Goal: Task Accomplishment & Management: Use online tool/utility

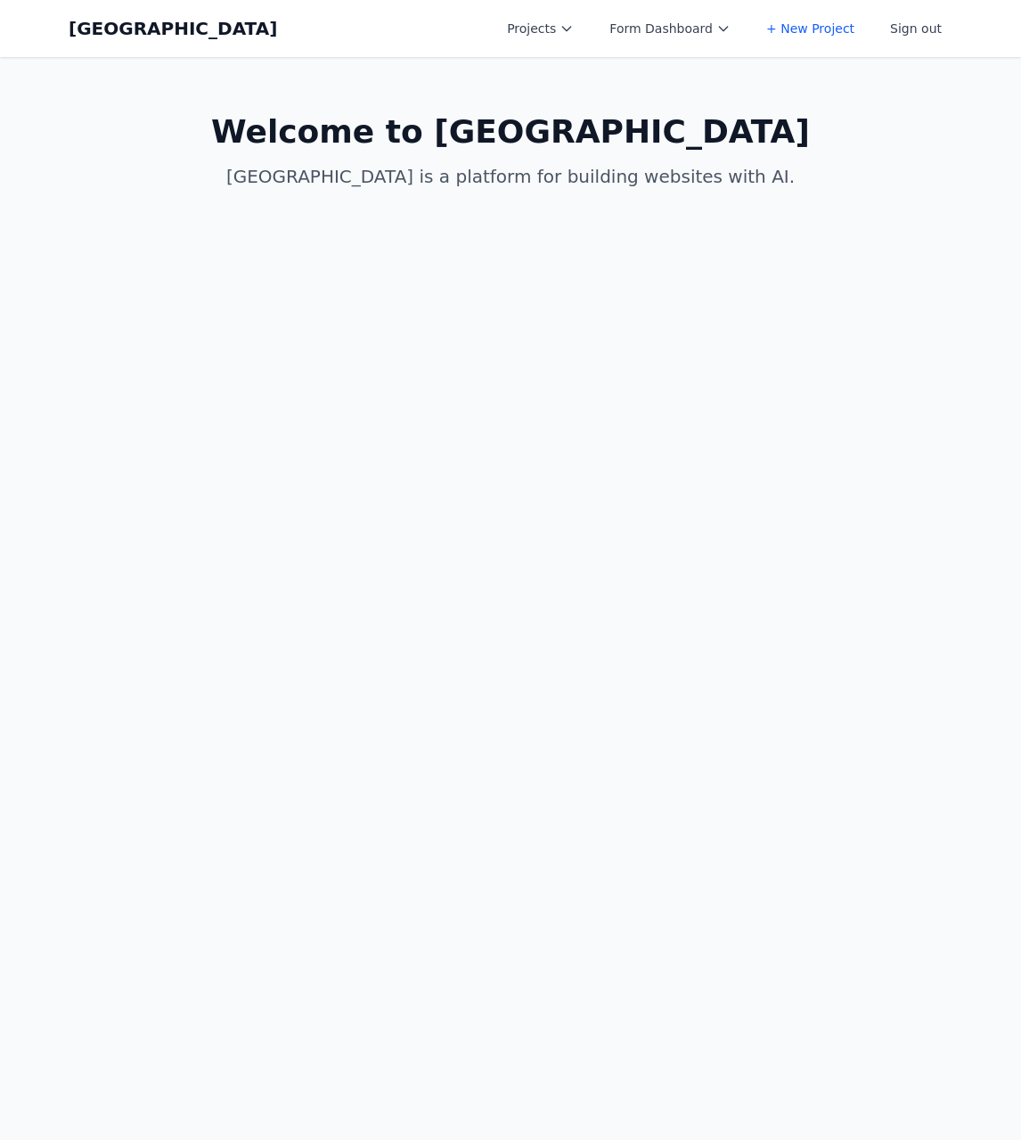
click at [521, 31] on button "Projects" at bounding box center [540, 28] width 88 height 32
drag, startPoint x: 529, startPoint y: 49, endPoint x: 545, endPoint y: 76, distance: 31.2
click at [545, 76] on link "Albany Physical Therapy" at bounding box center [596, 71] width 200 height 32
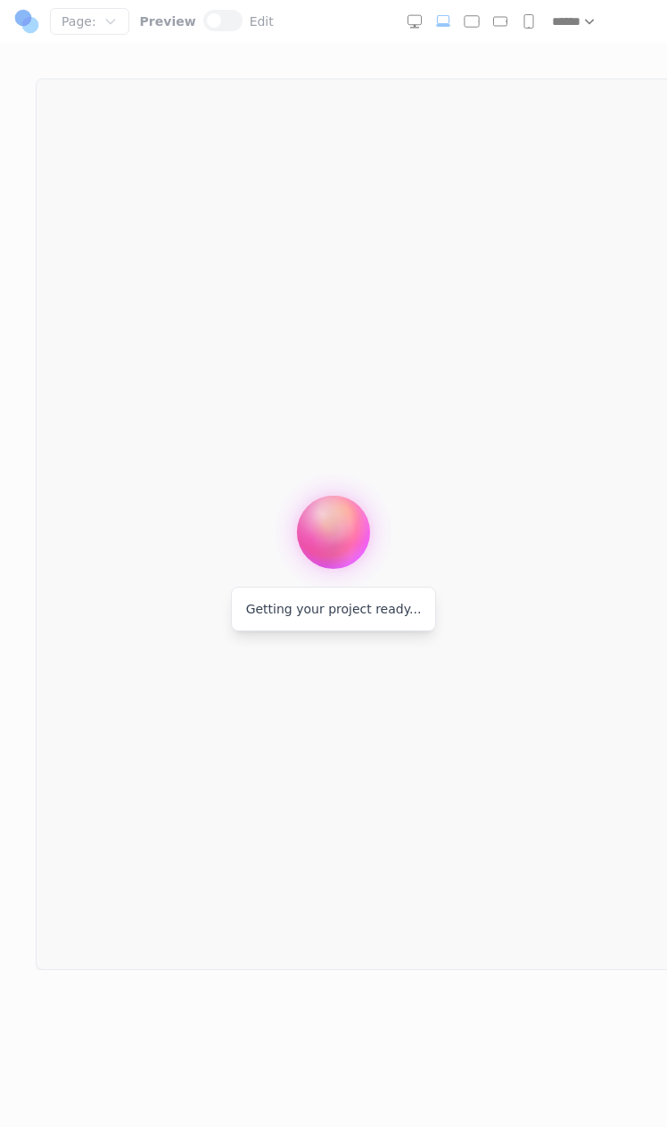
drag, startPoint x: 455, startPoint y: 359, endPoint x: 617, endPoint y: 313, distance: 167.8
click at [457, 357] on div at bounding box center [333, 563] width 667 height 1127
